Goal: Task Accomplishment & Management: Complete application form

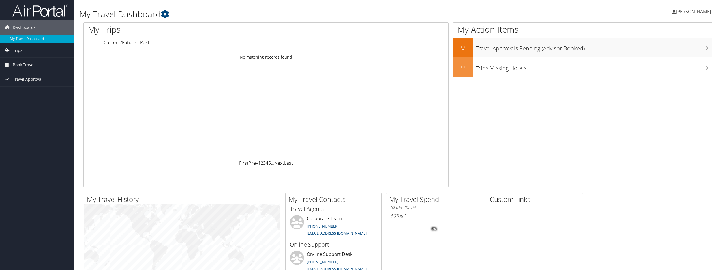
click at [22, 51] on link "Trips" at bounding box center [37, 50] width 74 height 14
click at [29, 87] on span "Book Travel" at bounding box center [24, 90] width 22 height 14
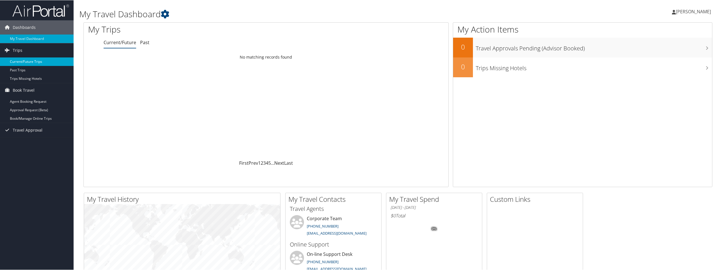
click at [37, 63] on link "Current/Future Trips" at bounding box center [37, 61] width 74 height 8
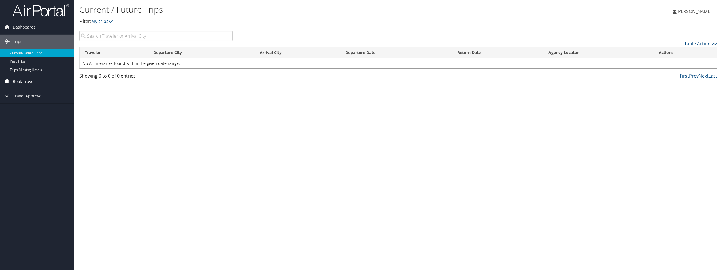
click at [35, 78] on link "Book Travel" at bounding box center [37, 81] width 74 height 14
click at [53, 94] on link "Agent Booking Request" at bounding box center [37, 93] width 74 height 8
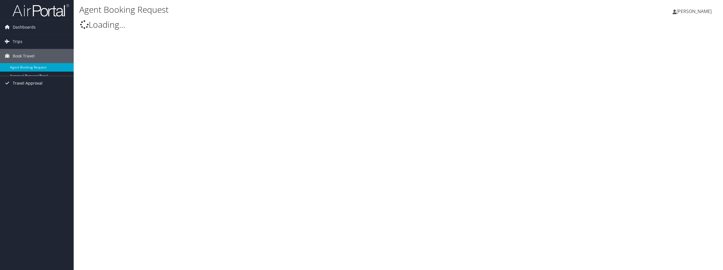
select select "bookings@cbtravel.com"
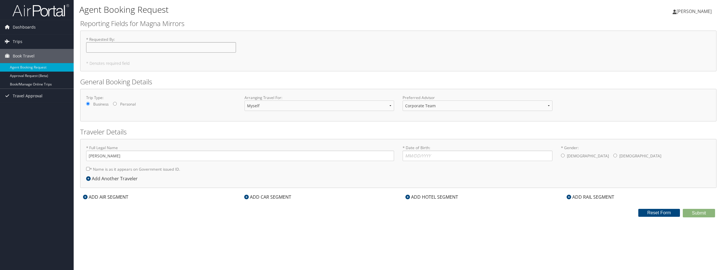
click at [113, 48] on input "* Requested By : Required" at bounding box center [161, 47] width 150 height 10
click at [449, 108] on select "Corporate Team Christopherson Advisor Team" at bounding box center [477, 106] width 150 height 10
click at [446, 161] on input "* Date of Birth: Invalid Date" at bounding box center [477, 156] width 150 height 10
click at [419, 197] on div "ADD HOTEL SEGMENT" at bounding box center [431, 197] width 58 height 7
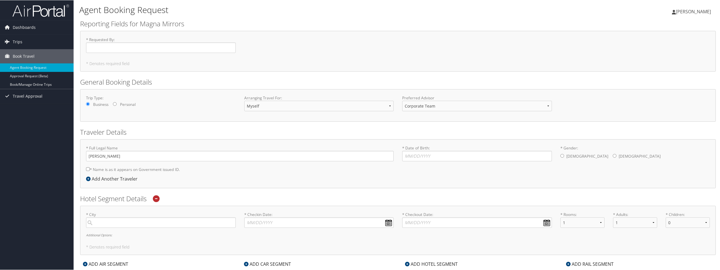
scroll to position [28, 0]
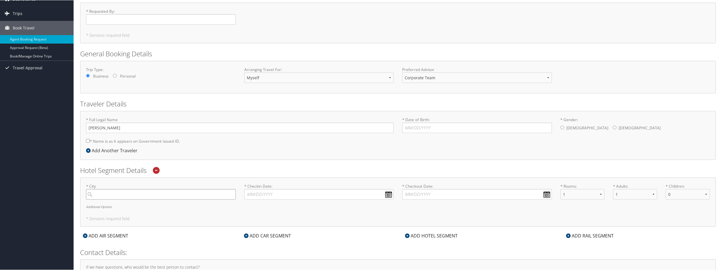
click at [177, 196] on input "search" at bounding box center [161, 194] width 150 height 10
click at [163, 190] on input "search" at bounding box center [161, 194] width 150 height 10
click at [159, 207] on div "Port Huron (PHN MI)" at bounding box center [162, 205] width 142 height 7
click at [159, 199] on input "port hur" at bounding box center [161, 194] width 150 height 10
type input "Port Huron"
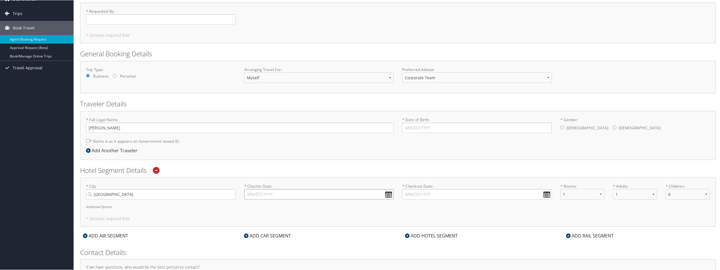
drag, startPoint x: 321, startPoint y: 195, endPoint x: 402, endPoint y: 198, distance: 81.9
click at [321, 195] on input "* Checkin Date: Dates must be valid" at bounding box center [319, 194] width 150 height 10
click at [259, 242] on td "15" at bounding box center [260, 240] width 8 height 8
type input "09/15/2025"
click at [420, 193] on input "* Checkout Date: Dates must be valid" at bounding box center [477, 194] width 150 height 10
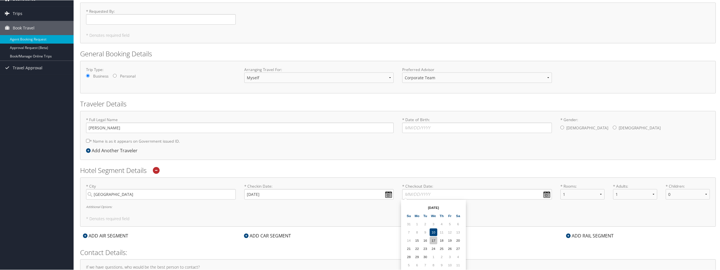
click at [433, 241] on td "17" at bounding box center [434, 240] width 8 height 8
type input "09/17/2025"
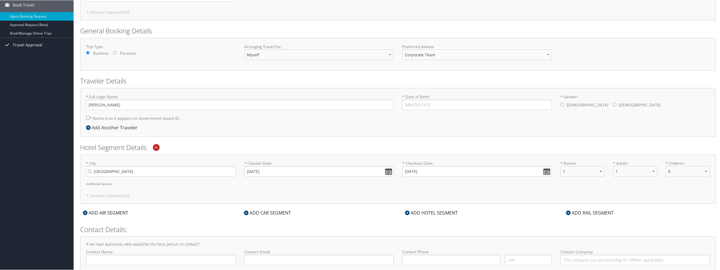
scroll to position [0, 0]
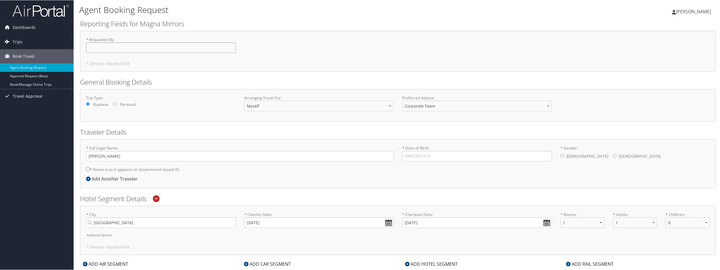
click at [127, 46] on input "* Requested By : Required" at bounding box center [161, 47] width 150 height 10
type input "t"
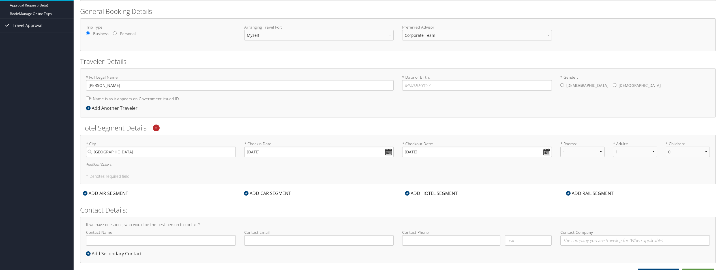
scroll to position [78, 0]
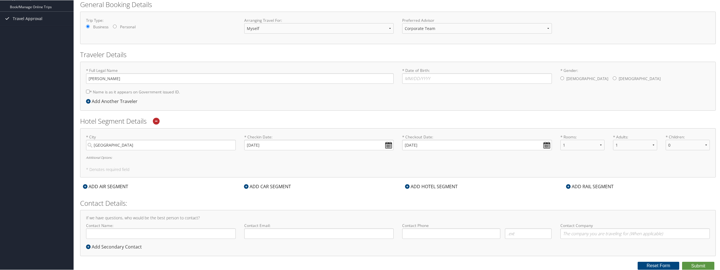
type input "[PERSON_NAME]"
click at [416, 76] on input "* Date of Birth: Invalid Date" at bounding box center [477, 78] width 150 height 10
type input "12/10/1989"
click at [567, 75] on label "Male" at bounding box center [588, 78] width 42 height 11
click at [564, 76] on input "* Gender: Male Female" at bounding box center [563, 78] width 4 height 4
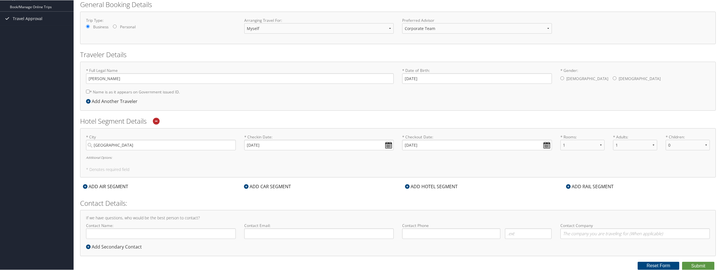
radio input "true"
click at [137, 91] on label "* Name is as it appears on Government issued ID." at bounding box center [133, 91] width 94 height 10
click at [90, 91] on input "* Name is as it appears on Government issued ID." at bounding box center [88, 91] width 4 height 4
checkbox input "true"
drag, startPoint x: 88, startPoint y: 79, endPoint x: 92, endPoint y: 79, distance: 4.0
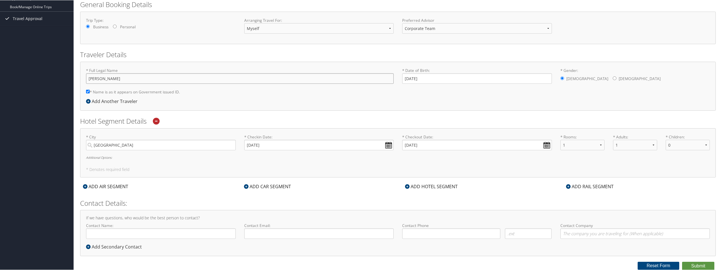
click at [89, 79] on input "Tommy Falk" at bounding box center [240, 78] width 308 height 10
type input "Cody Thomas Falk"
click at [229, 101] on div "* Full Legal Name Cody Thomas Falk * Name is as it appears on Government issued…" at bounding box center [398, 85] width 636 height 49
click at [117, 169] on h5 "* Denotes required field" at bounding box center [398, 169] width 624 height 4
click at [157, 234] on input "Contact Name:" at bounding box center [161, 233] width 150 height 10
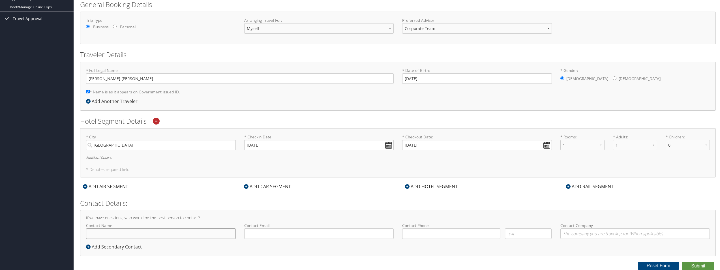
type input "Tommy Falk Falk"
type input "thomas.falk@magna.com"
type input "( ) -"
type input "Magna International"
click at [461, 236] on input "( ) -" at bounding box center [451, 233] width 98 height 10
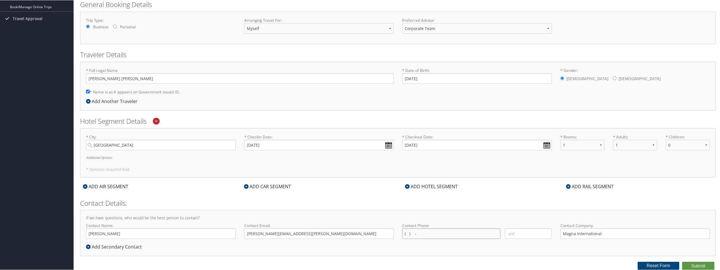
click at [432, 238] on input "( ) -" at bounding box center [451, 233] width 98 height 10
click at [400, 238] on div "( ) - Required" at bounding box center [451, 235] width 103 height 15
type input "(616) 633-8641"
click at [423, 207] on h2 "Contact Details:" at bounding box center [398, 203] width 636 height 10
click at [177, 233] on input "Tommy Falk Falk" at bounding box center [161, 233] width 150 height 10
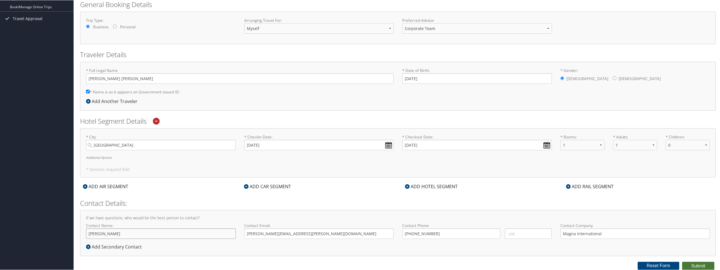
type input "[PERSON_NAME]"
click at [700, 263] on button "Submit" at bounding box center [698, 266] width 32 height 8
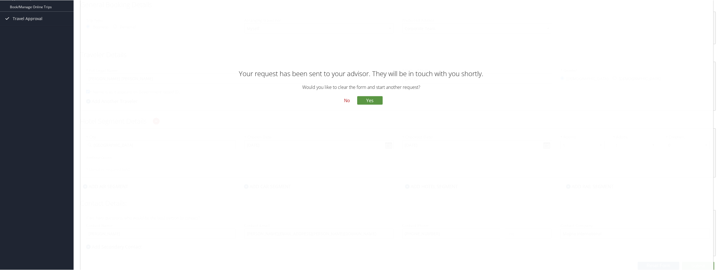
click at [343, 100] on button "No" at bounding box center [347, 101] width 15 height 10
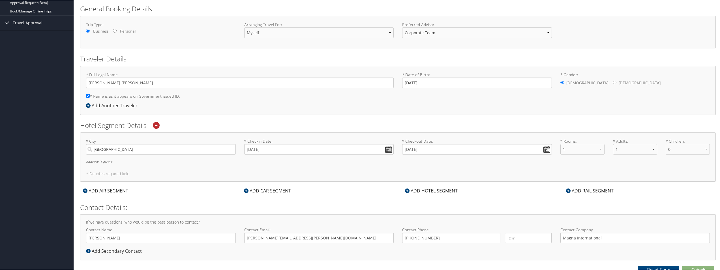
scroll to position [0, 0]
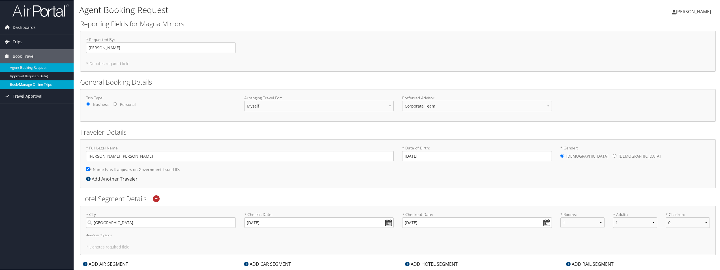
click at [50, 82] on link "Book/Manage Online Trips" at bounding box center [37, 84] width 74 height 8
click at [36, 41] on link "Trips" at bounding box center [37, 42] width 74 height 14
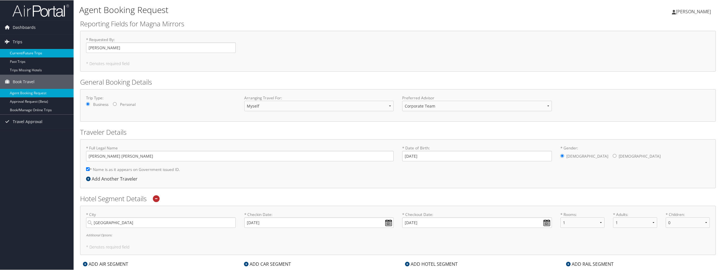
click at [41, 50] on link "Current/Future Trips" at bounding box center [37, 53] width 74 height 8
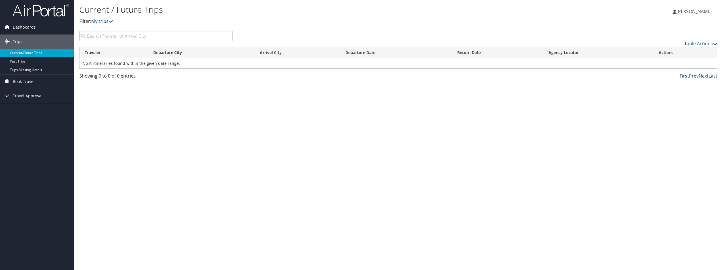
click at [40, 29] on link "Dashboards" at bounding box center [37, 27] width 74 height 14
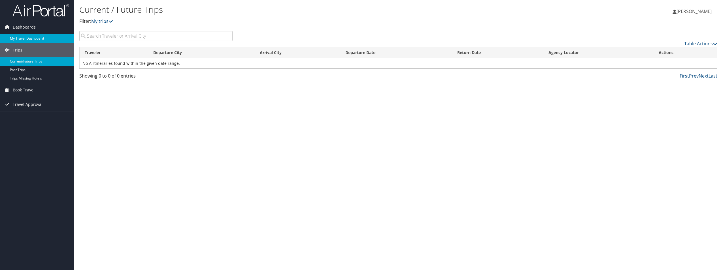
click at [40, 39] on link "My Travel Dashboard" at bounding box center [37, 38] width 74 height 8
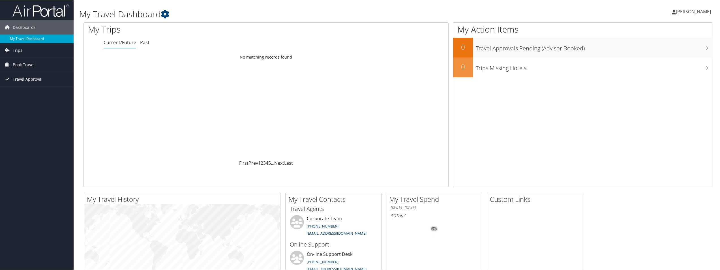
click at [47, 81] on link "Travel Approval" at bounding box center [37, 79] width 74 height 14
click at [49, 92] on link "Pending Trip Approvals" at bounding box center [37, 90] width 74 height 8
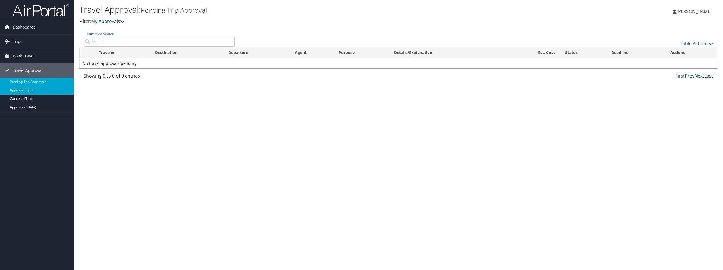
click at [45, 90] on link "Approved Trips" at bounding box center [37, 90] width 74 height 8
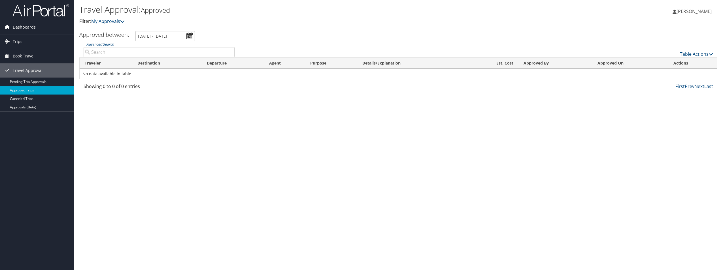
click at [40, 28] on link "Dashboards" at bounding box center [37, 27] width 74 height 14
